Goal: Task Accomplishment & Management: Manage account settings

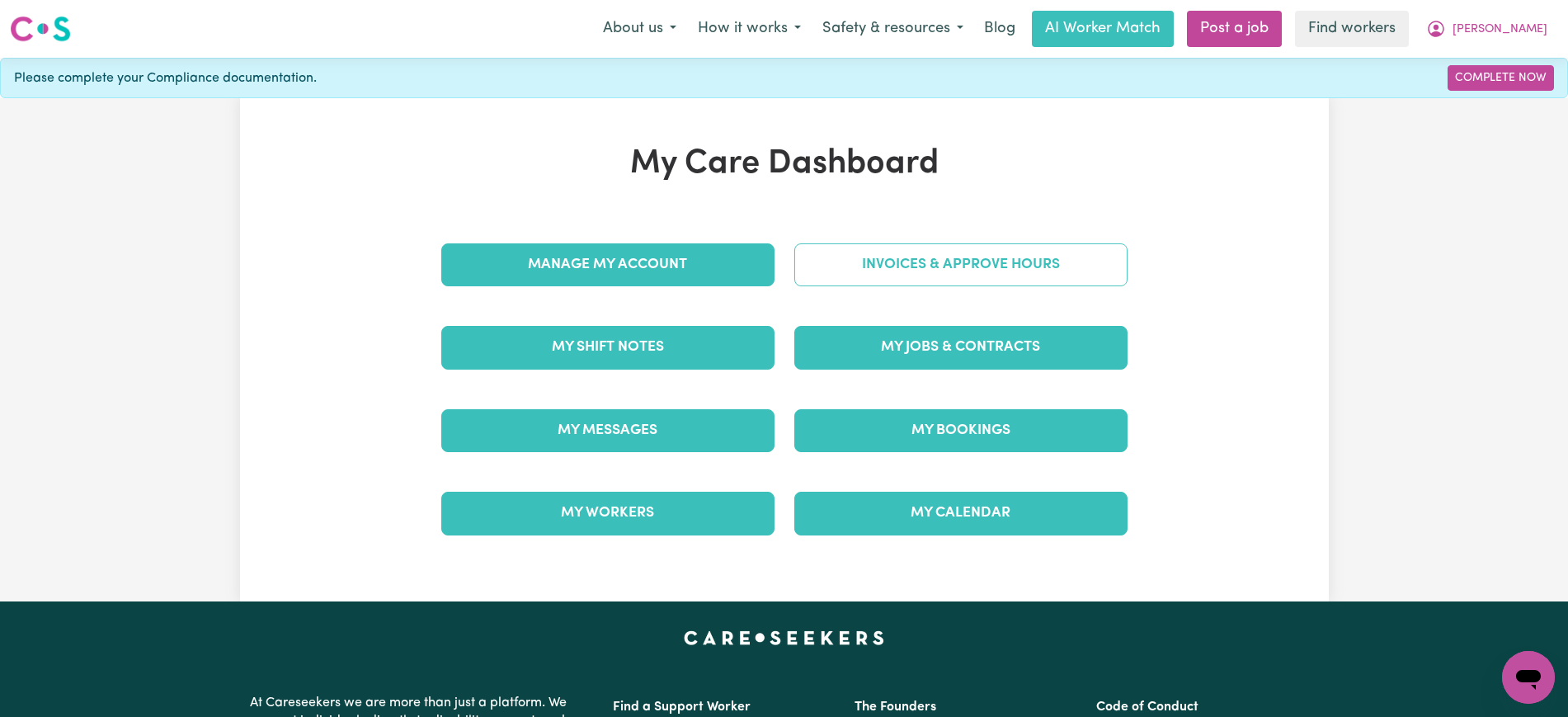
click at [938, 255] on link "Invoices & Approve Hours" at bounding box center [961, 264] width 334 height 43
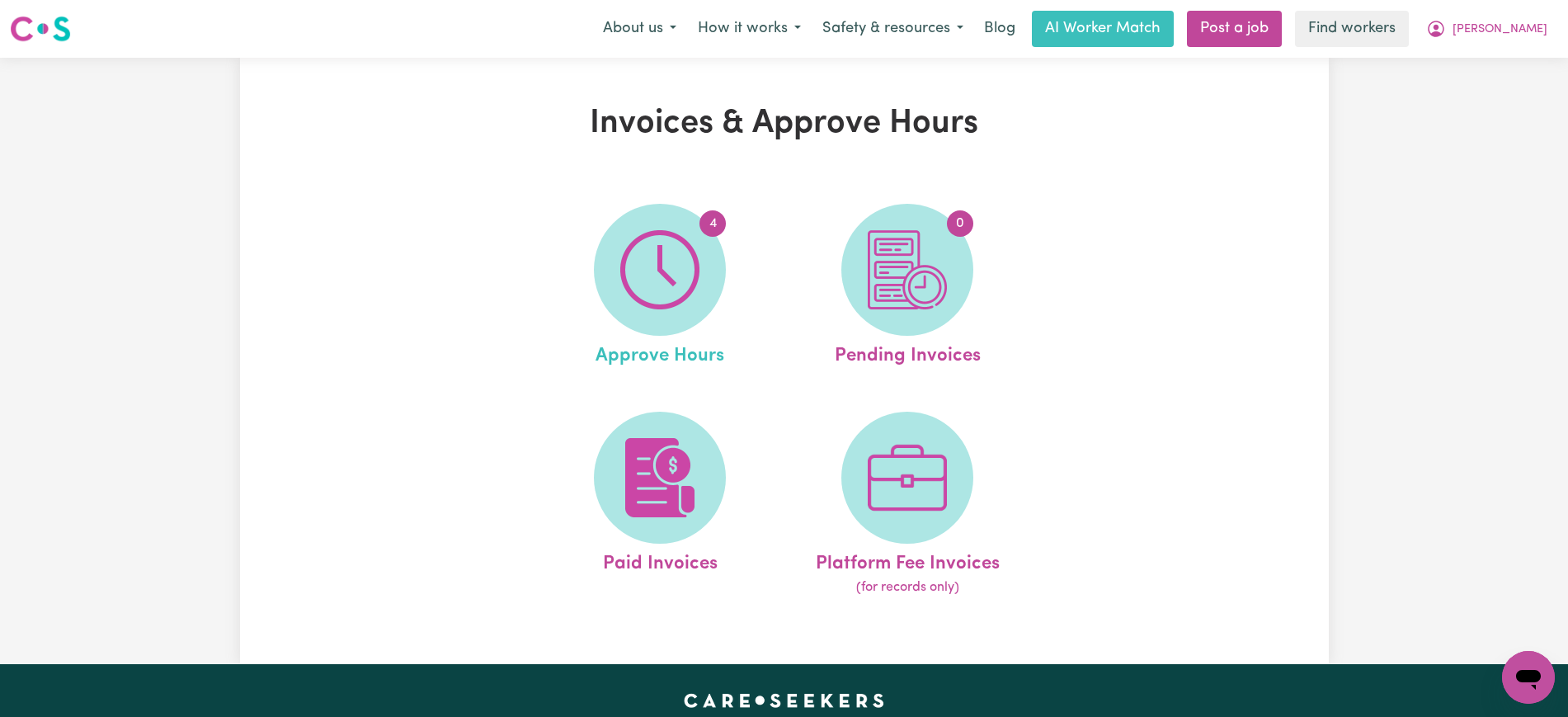
click at [701, 323] on link "4 Approve Hours" at bounding box center [659, 286] width 237 height 166
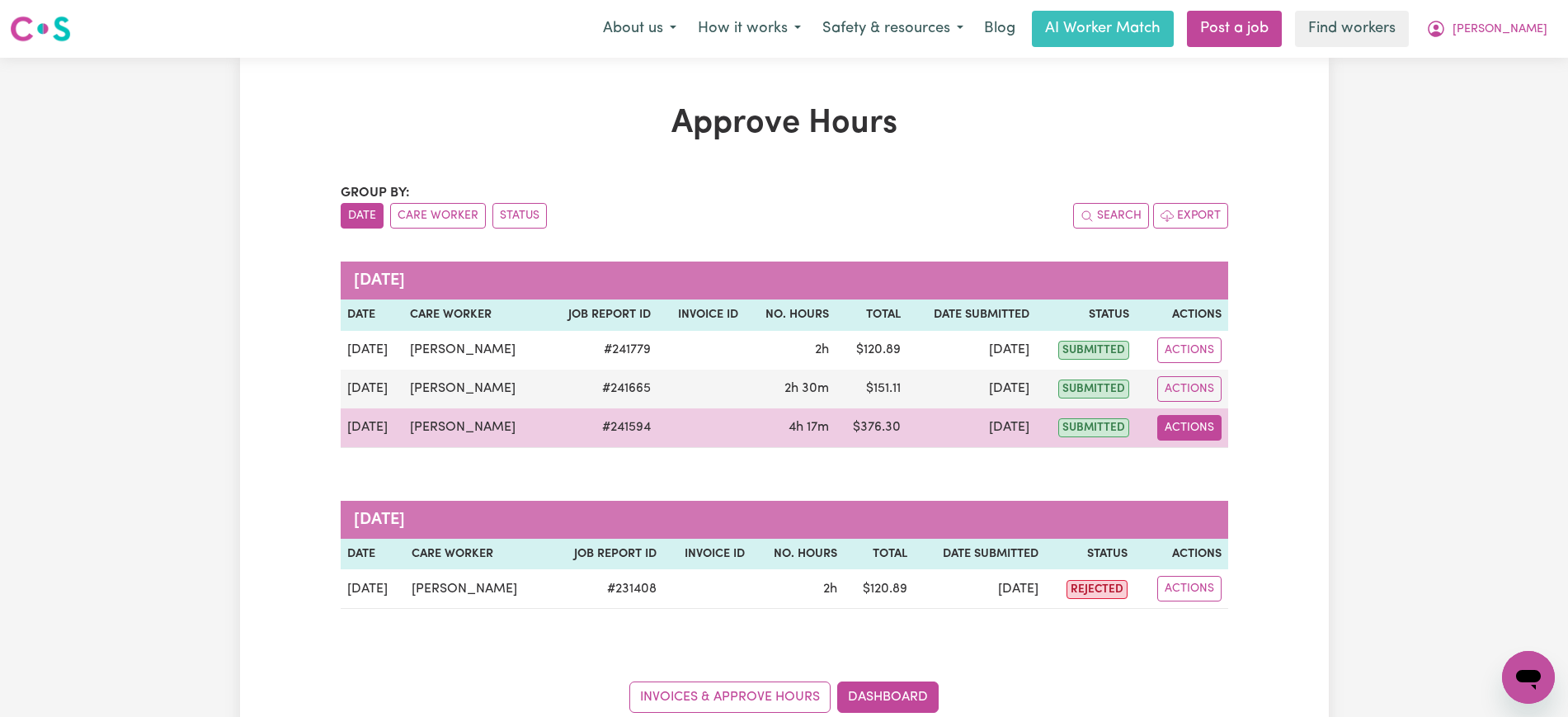
click at [1175, 432] on button "Actions" at bounding box center [1189, 427] width 64 height 25
click at [1183, 467] on icon "View job report 241594" at bounding box center [1180, 466] width 13 height 8
select select "pm"
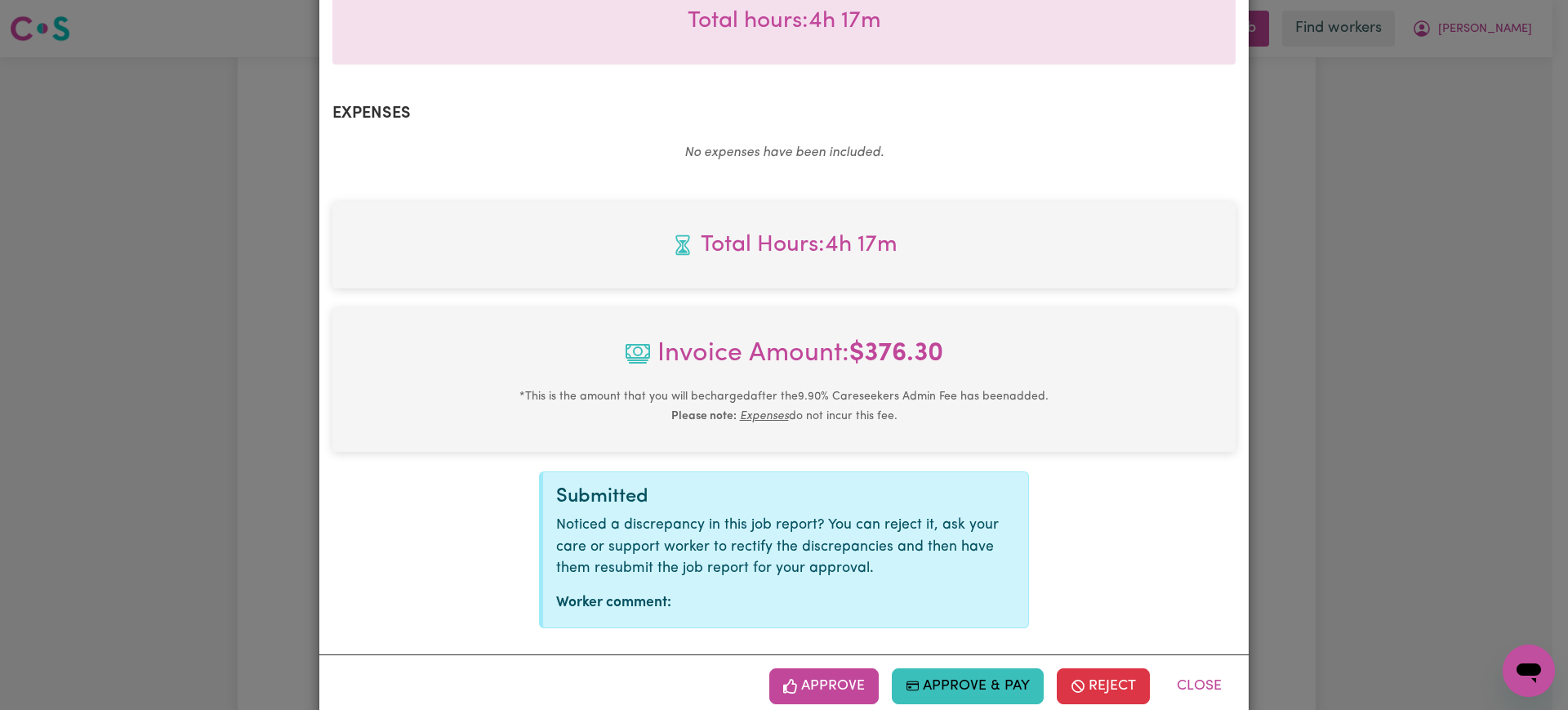
scroll to position [572, 0]
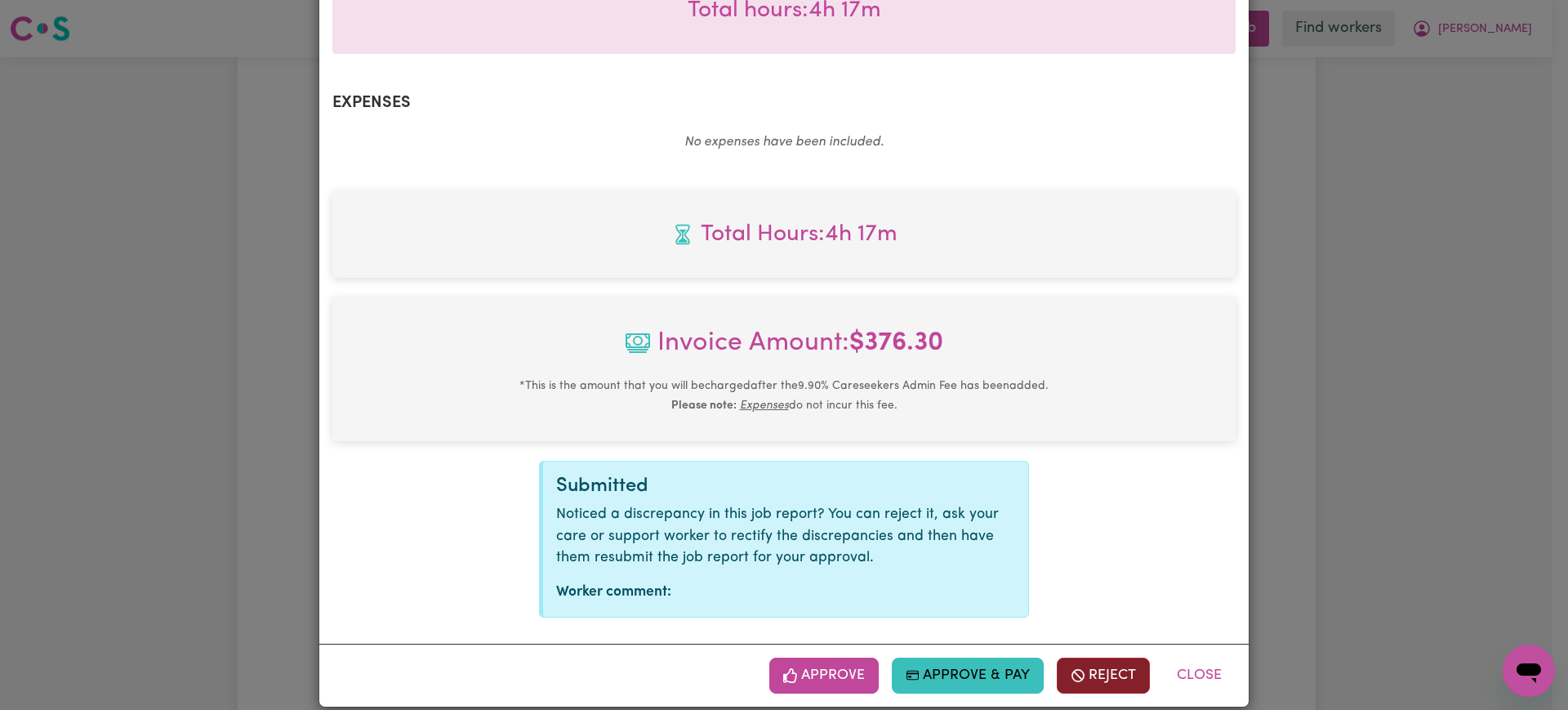
click at [1086, 663] on button "Reject" at bounding box center [1103, 675] width 93 height 36
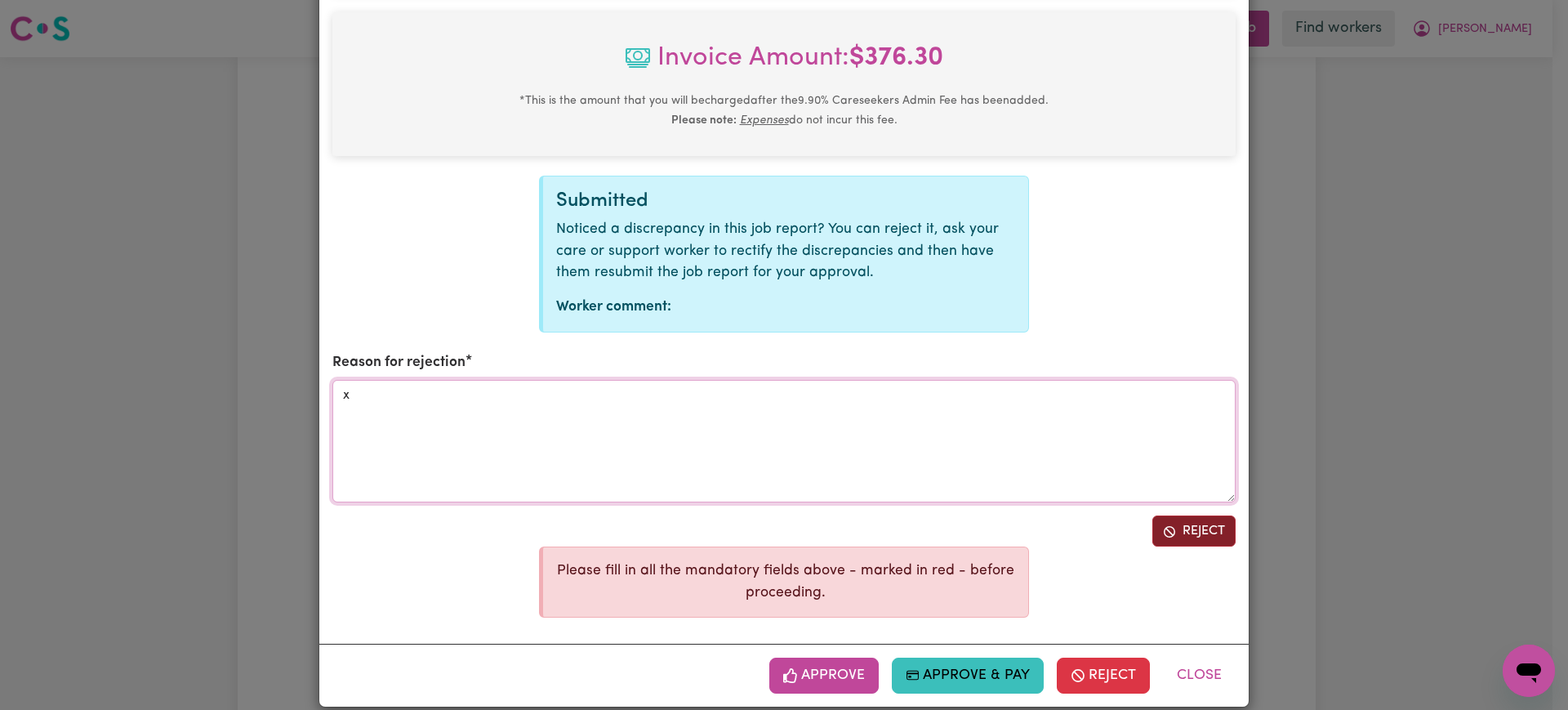
type textarea "x"
click at [1176, 517] on button "Reject" at bounding box center [1194, 530] width 84 height 31
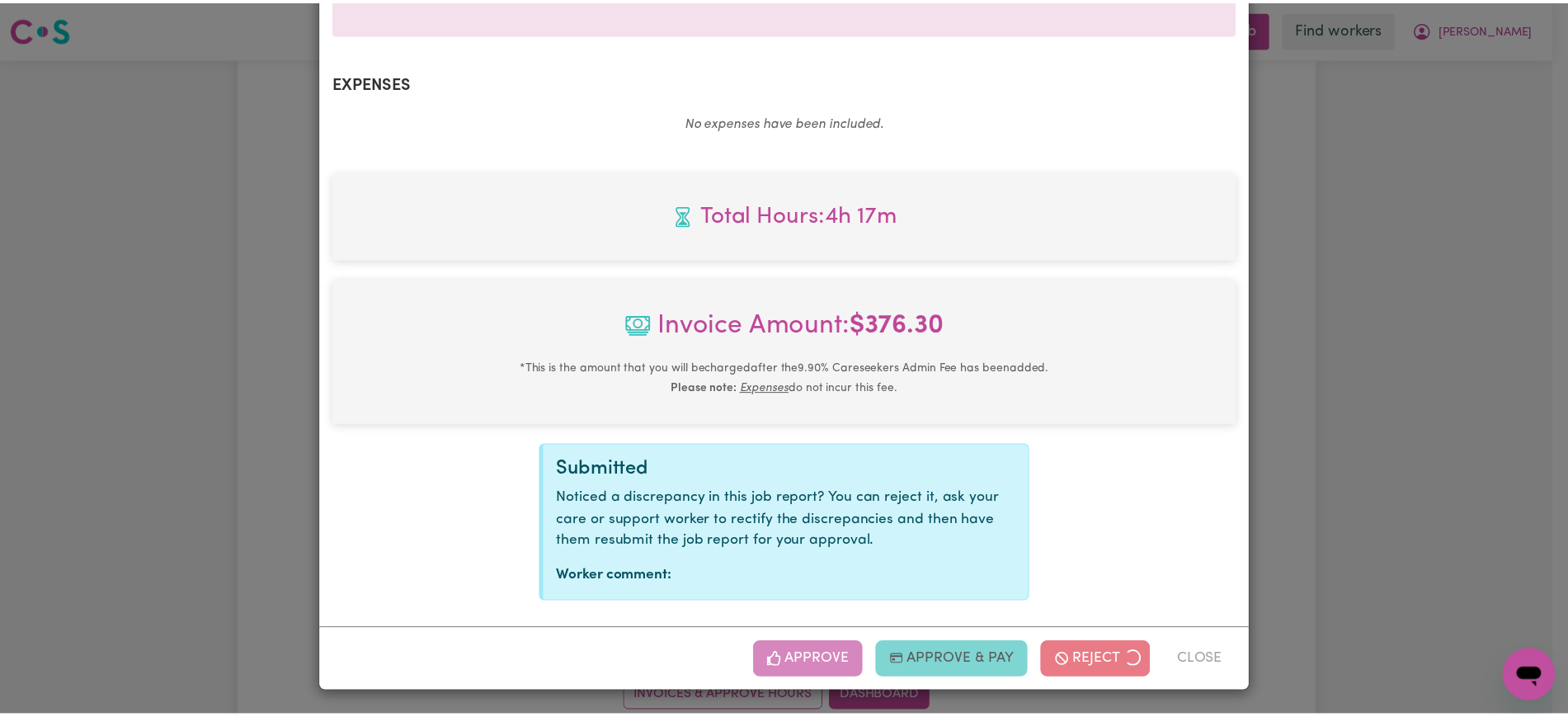
scroll to position [578, 0]
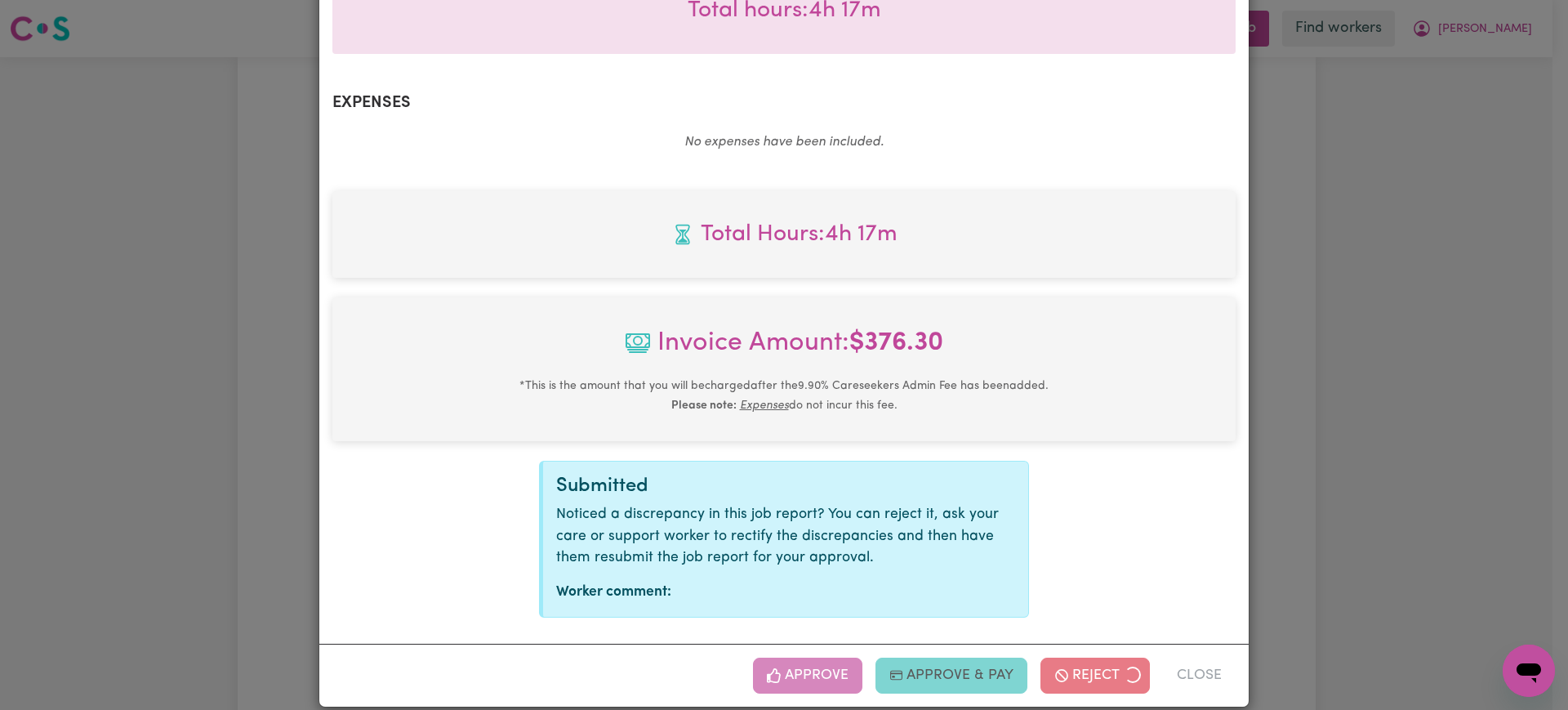
click at [1383, 439] on div "Job Report # 241594 - [PERSON_NAME] Summary Job report # 241594 Client name: [P…" at bounding box center [784, 355] width 1568 height 710
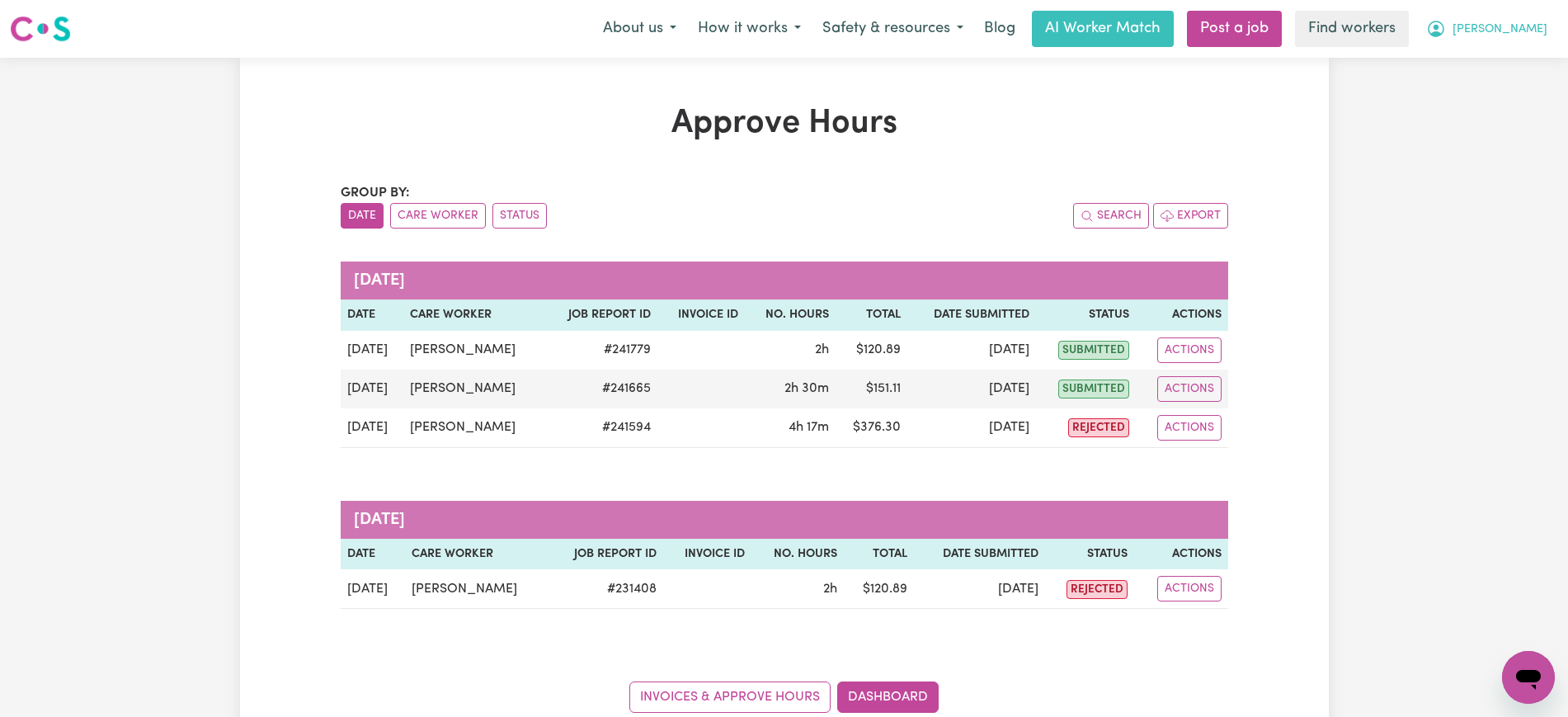
click at [1522, 32] on span "[PERSON_NAME]" at bounding box center [1500, 29] width 95 height 18
click at [1496, 83] on link "Logout" at bounding box center [1492, 95] width 130 height 31
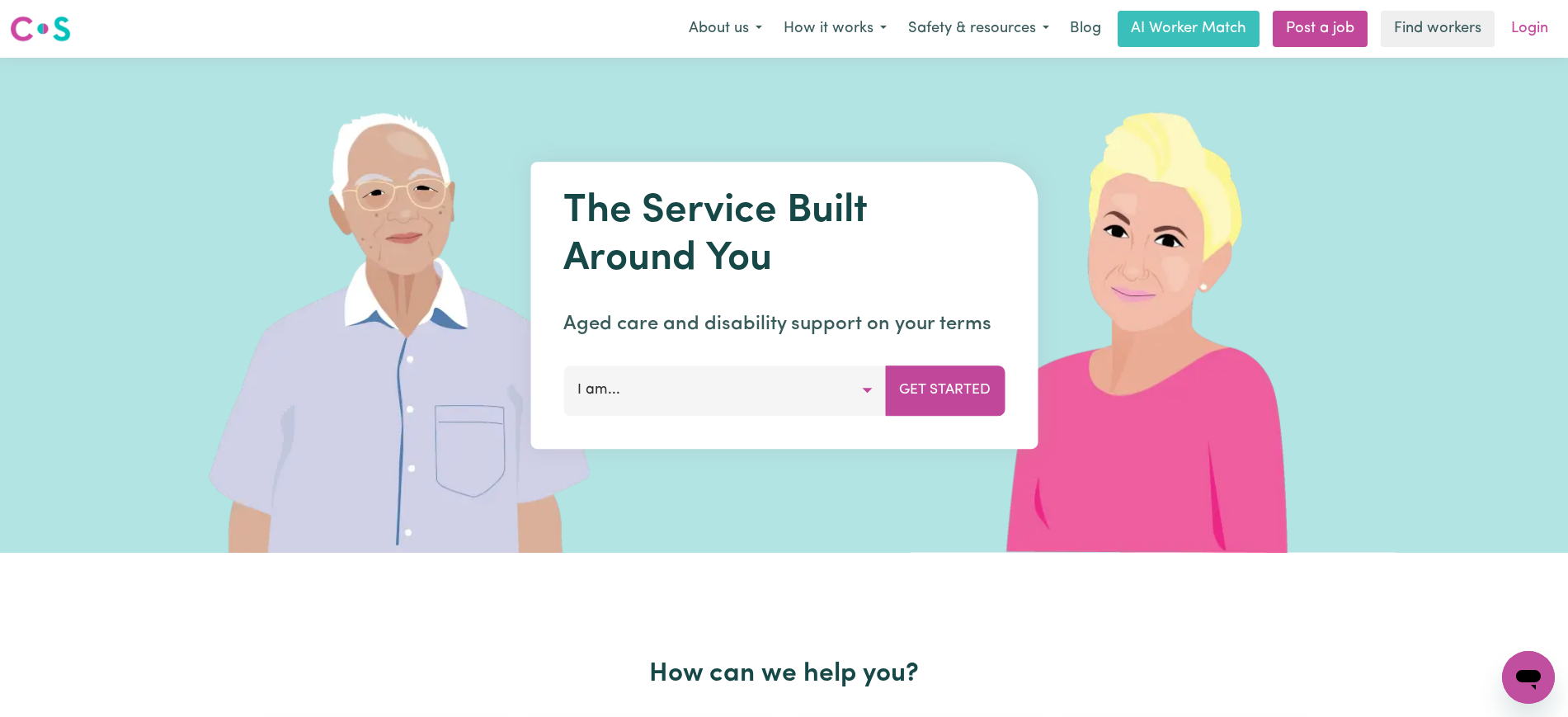
click at [1522, 29] on link "Login" at bounding box center [1529, 29] width 57 height 36
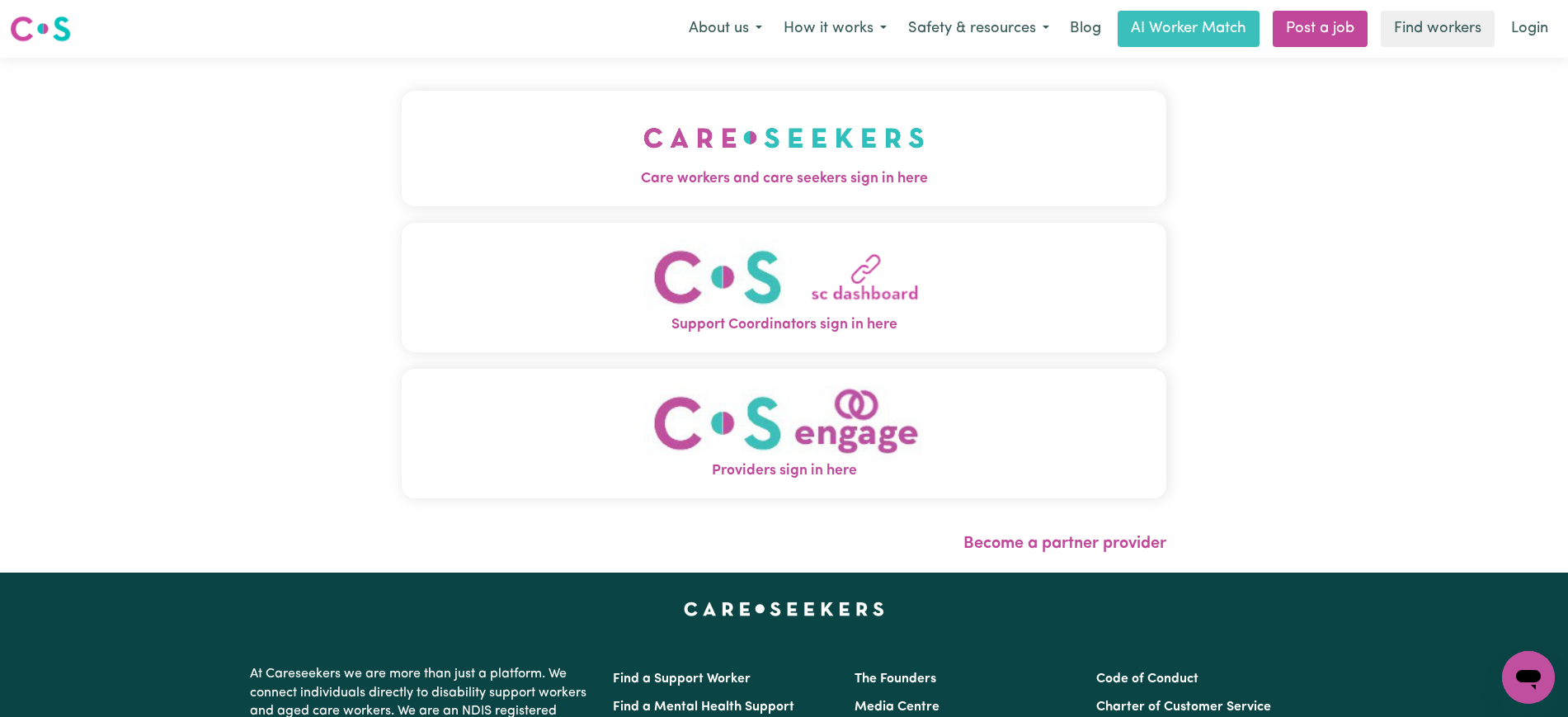
click at [869, 180] on span "Care workers and care seekers sign in here" at bounding box center [784, 178] width 764 height 21
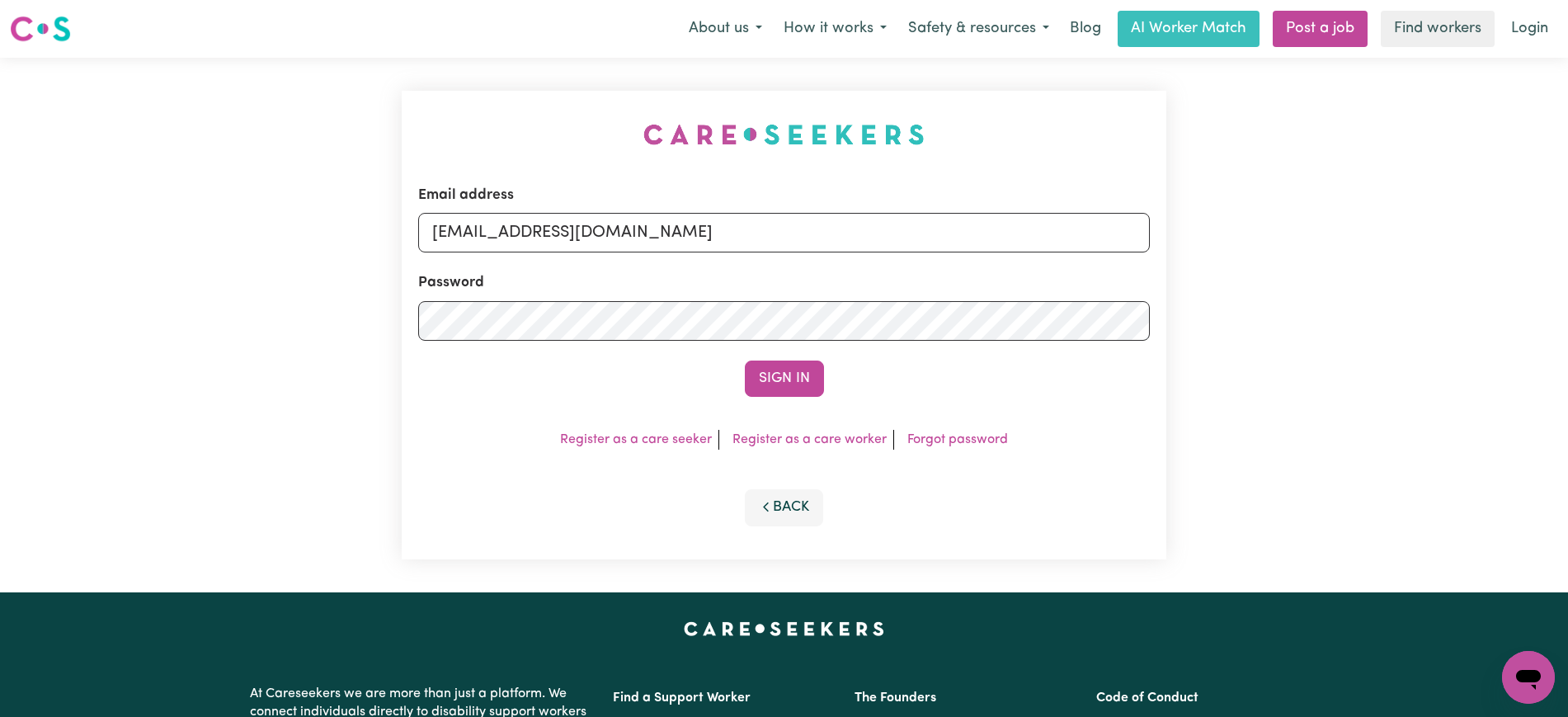
drag, startPoint x: 513, startPoint y: 92, endPoint x: 627, endPoint y: 170, distance: 138.1
click at [513, 93] on div "Email address [EMAIL_ADDRESS][DOMAIN_NAME] Password Sign In Register as a care …" at bounding box center [784, 324] width 784 height 535
drag, startPoint x: 516, startPoint y: 235, endPoint x: 1462, endPoint y: 255, distance: 946.2
click at [1462, 255] on div "Email address [EMAIL_ADDRESS][DOMAIN_NAME] Password Sign In Register as a care …" at bounding box center [784, 324] width 1568 height 535
type input "SUPERUSER~[EMAIL_ADDRESS][DOMAIN_NAME]"
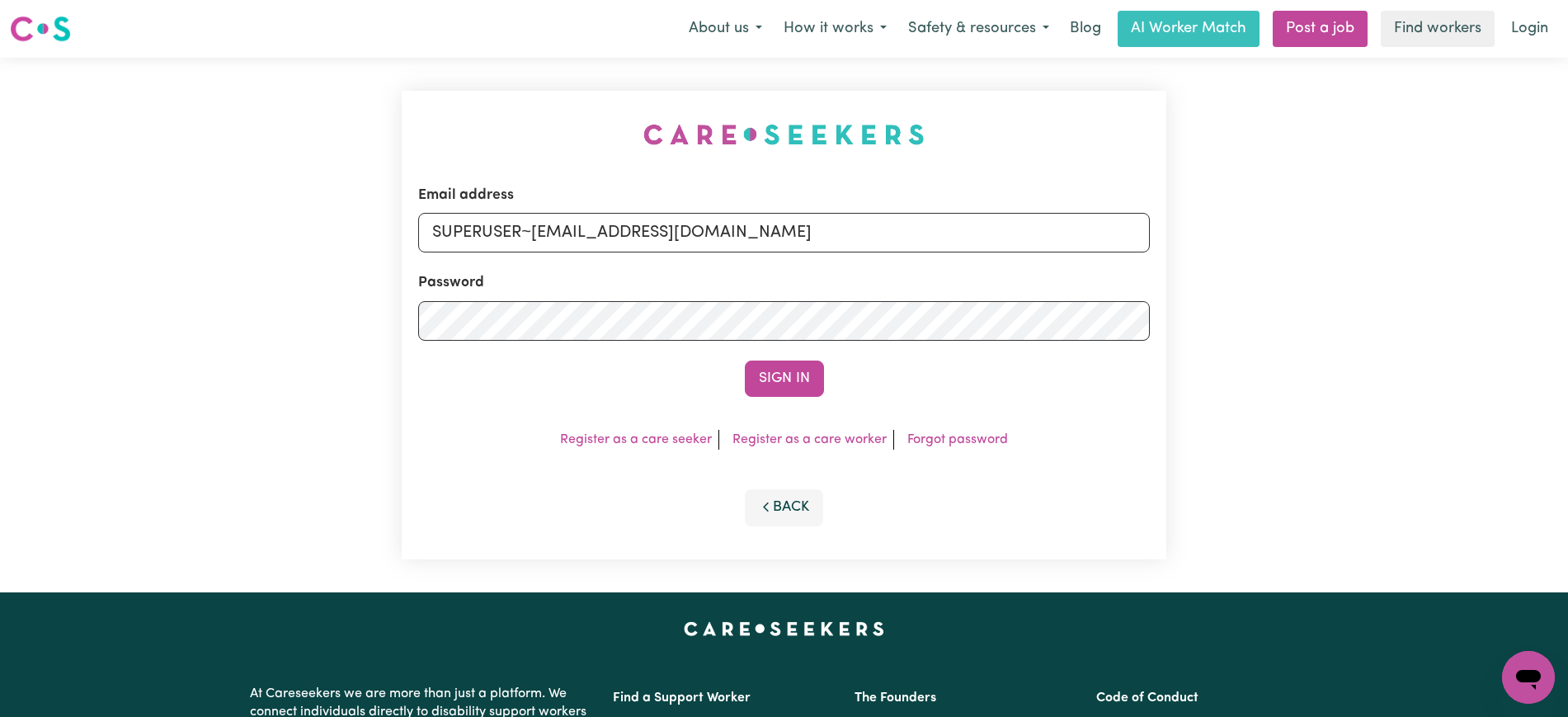
click at [745, 361] on button "Sign In" at bounding box center [784, 378] width 79 height 36
